Goal: Transaction & Acquisition: Purchase product/service

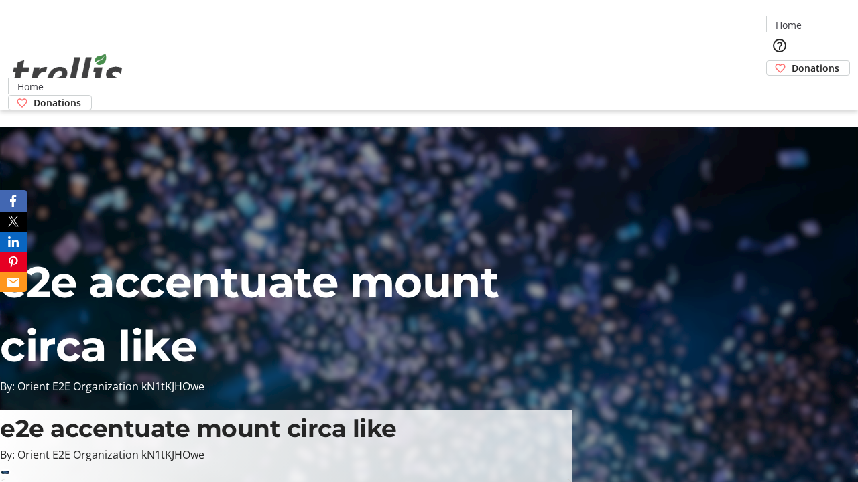
click at [791, 61] on span "Donations" at bounding box center [815, 68] width 48 height 14
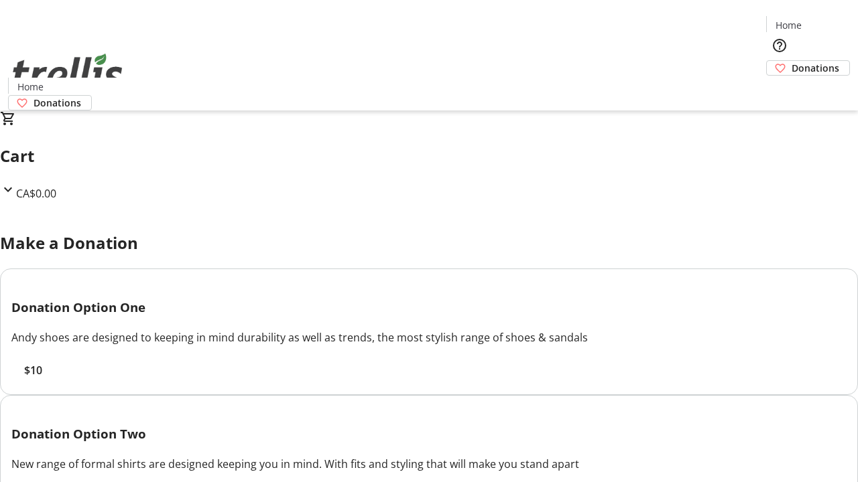
click at [42, 379] on span "$10" at bounding box center [33, 370] width 18 height 16
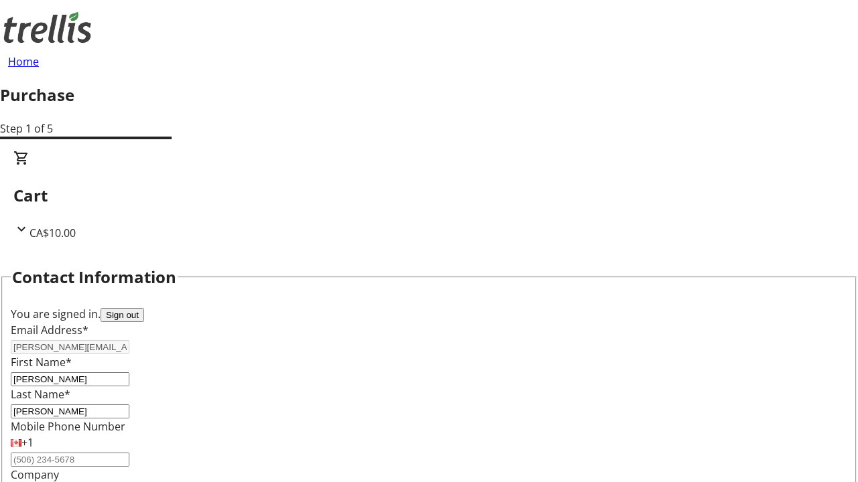
select select "CA"
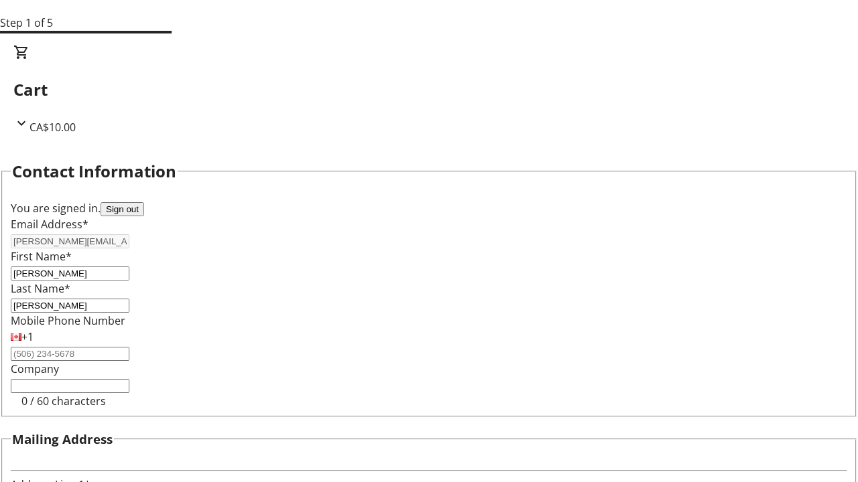
type input "[STREET_ADDRESS][PERSON_NAME]"
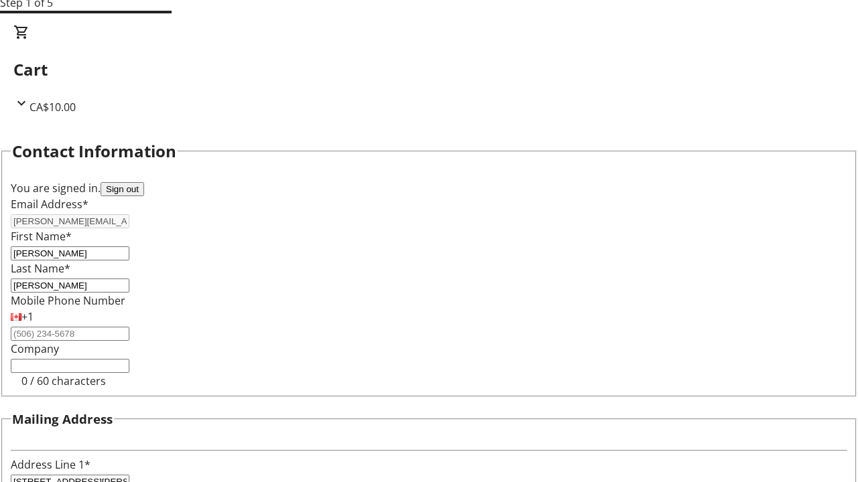
type input "Kelowna"
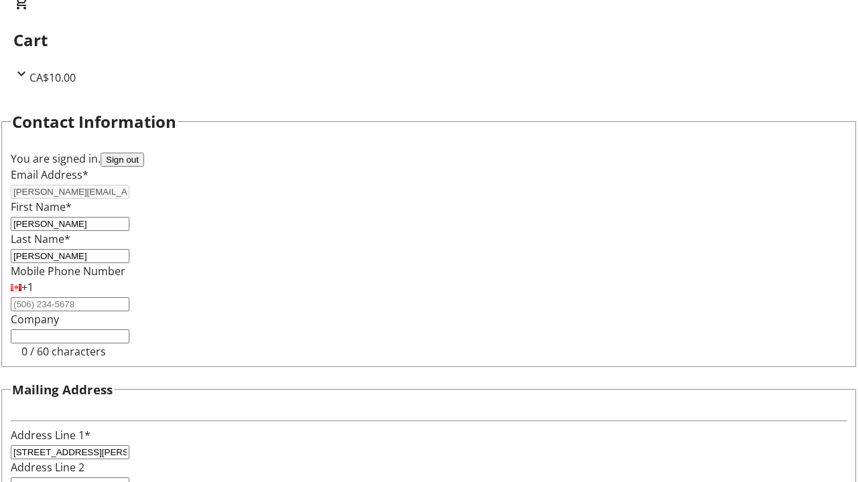
select select "BC"
type input "Kelowna"
type input "V1Y 0C2"
